Goal: Task Accomplishment & Management: Manage account settings

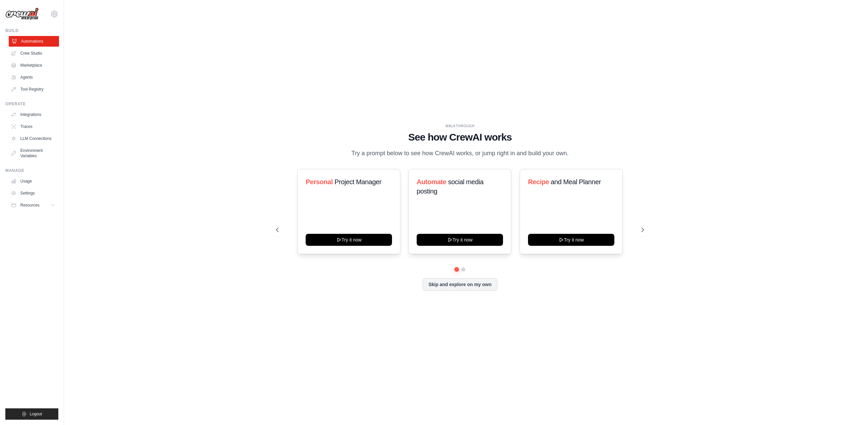
click at [39, 41] on link "Automations" at bounding box center [34, 41] width 50 height 11
click at [645, 231] on icon at bounding box center [643, 230] width 7 height 7
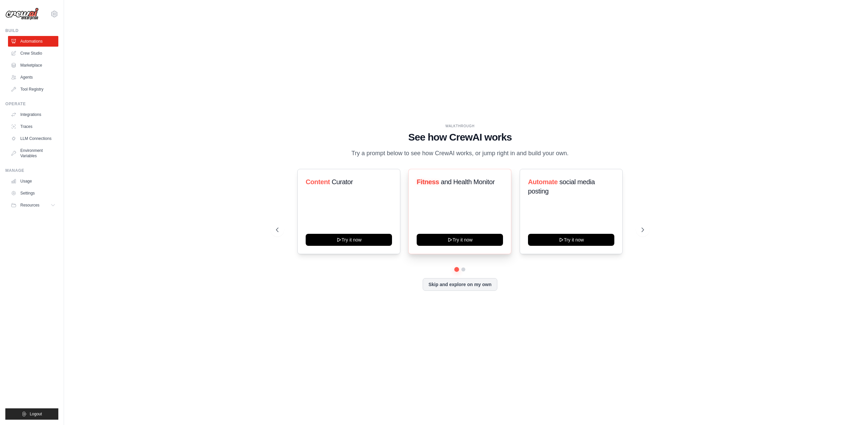
click at [475, 190] on div "Fitness and Health Monitor" at bounding box center [460, 184] width 86 height 15
click at [55, 14] on icon at bounding box center [54, 14] width 2 height 2
click at [46, 45] on link "Settings" at bounding box center [54, 45] width 59 height 12
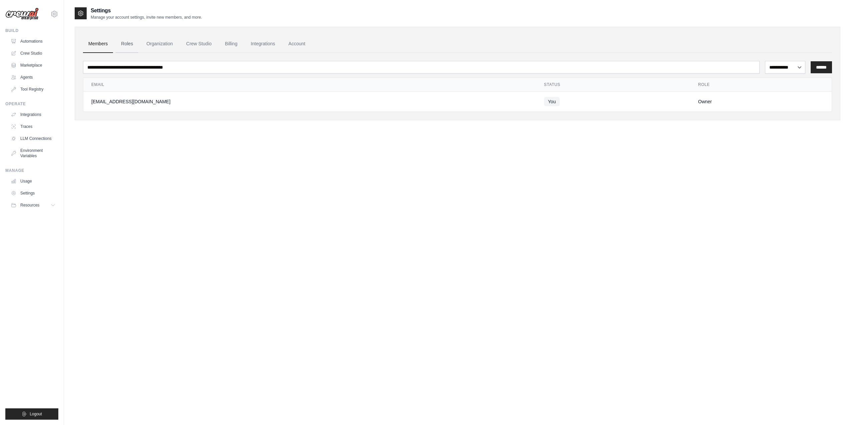
click at [132, 44] on link "Roles" at bounding box center [127, 44] width 23 height 18
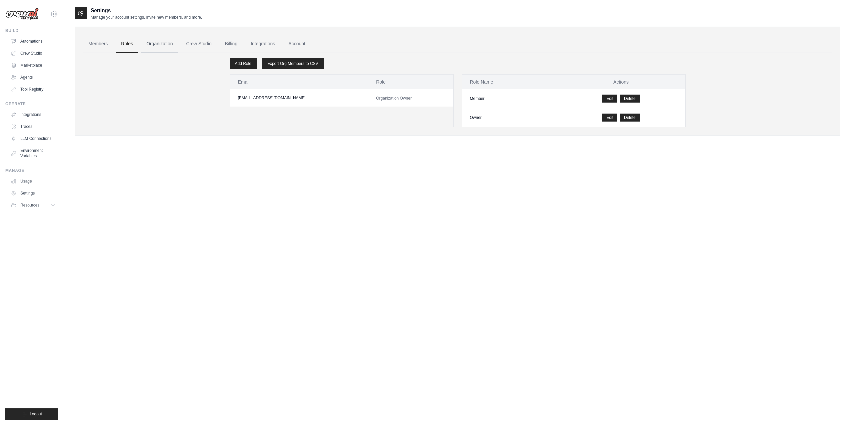
click at [154, 45] on link "Organization" at bounding box center [159, 44] width 37 height 18
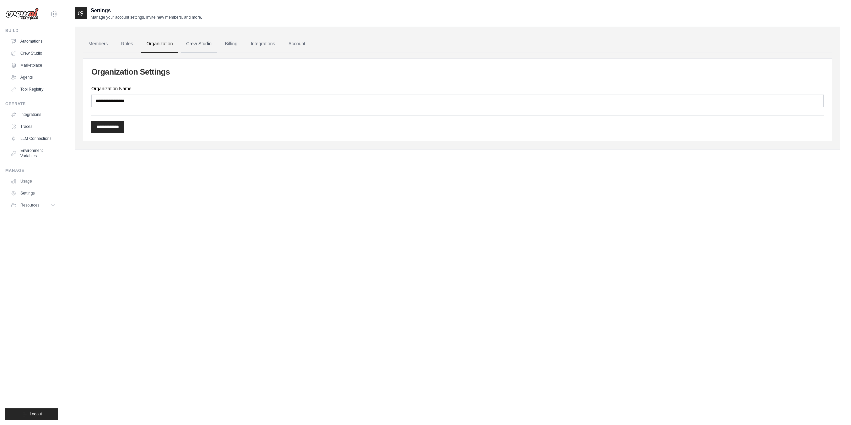
click at [198, 45] on link "Crew Studio" at bounding box center [199, 44] width 36 height 18
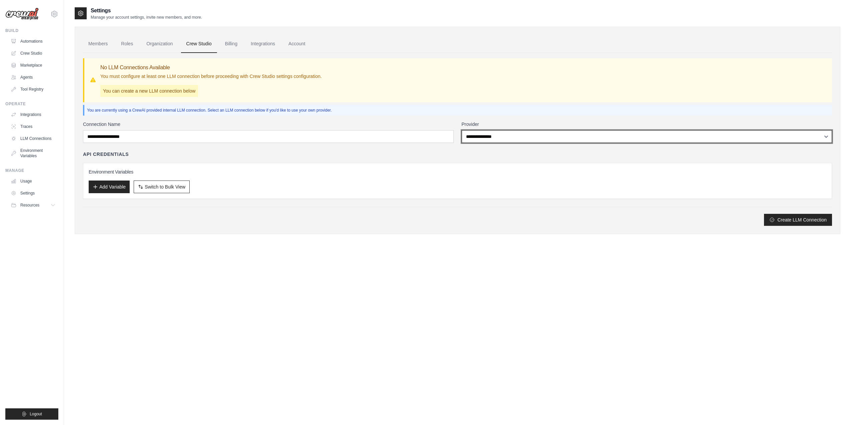
click at [548, 139] on select "**********" at bounding box center [647, 136] width 371 height 13
drag, startPoint x: 547, startPoint y: 139, endPoint x: 541, endPoint y: 139, distance: 6.3
click at [547, 139] on select "**********" at bounding box center [647, 136] width 371 height 13
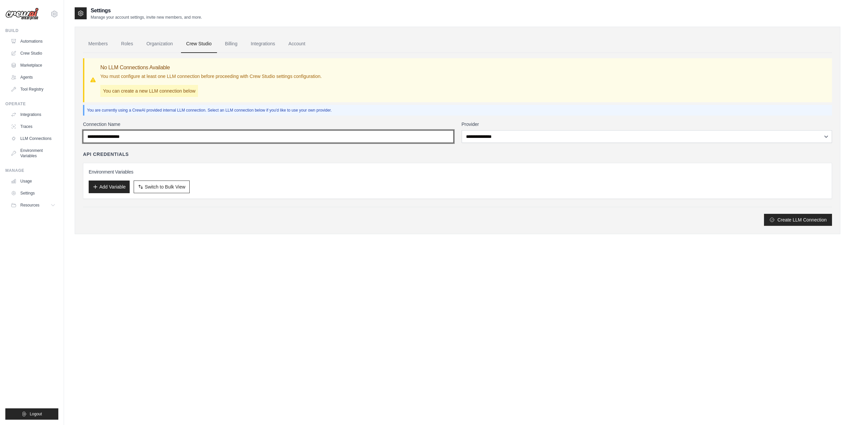
click at [428, 138] on input "Connection Name" at bounding box center [268, 136] width 371 height 13
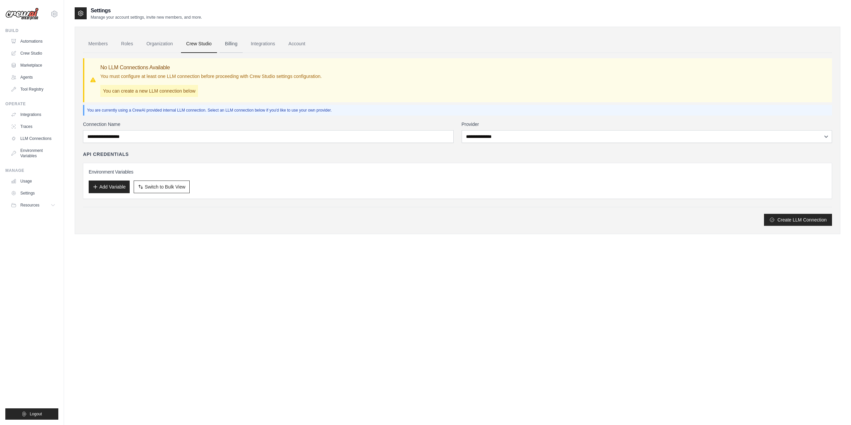
click at [232, 45] on link "Billing" at bounding box center [231, 44] width 23 height 18
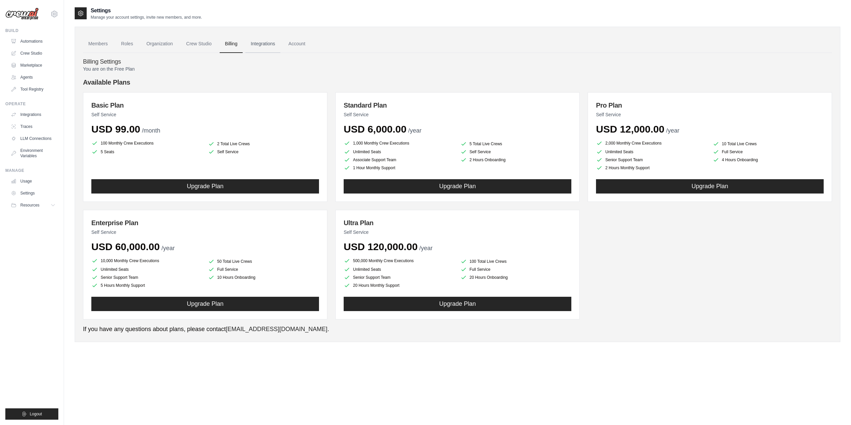
click at [261, 47] on link "Integrations" at bounding box center [262, 44] width 35 height 18
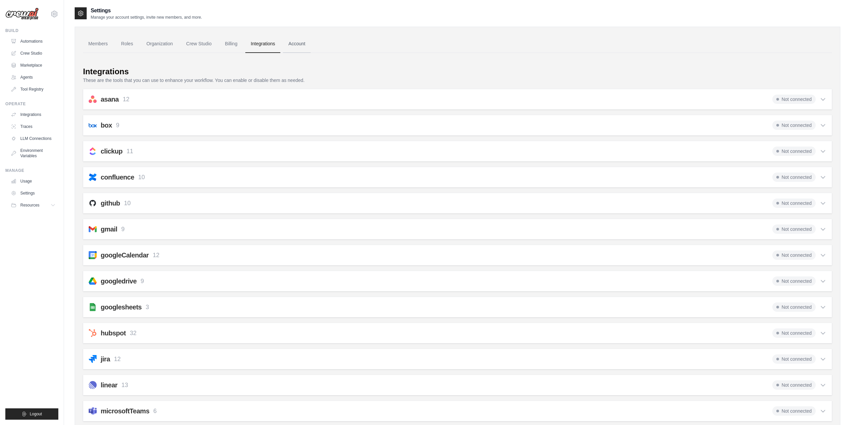
click at [293, 49] on link "Account" at bounding box center [297, 44] width 28 height 18
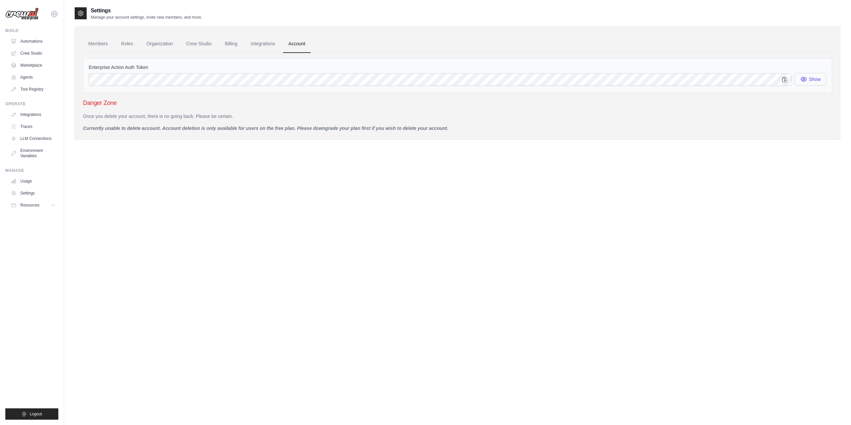
click at [802, 81] on icon "button" at bounding box center [803, 79] width 5 height 4
click at [706, 192] on div "Settings Manage your account settings, invite new members, and more. Members Ro…" at bounding box center [458, 219] width 766 height 425
click at [98, 42] on link "Members" at bounding box center [98, 44] width 30 height 18
